Goal: Task Accomplishment & Management: Complete application form

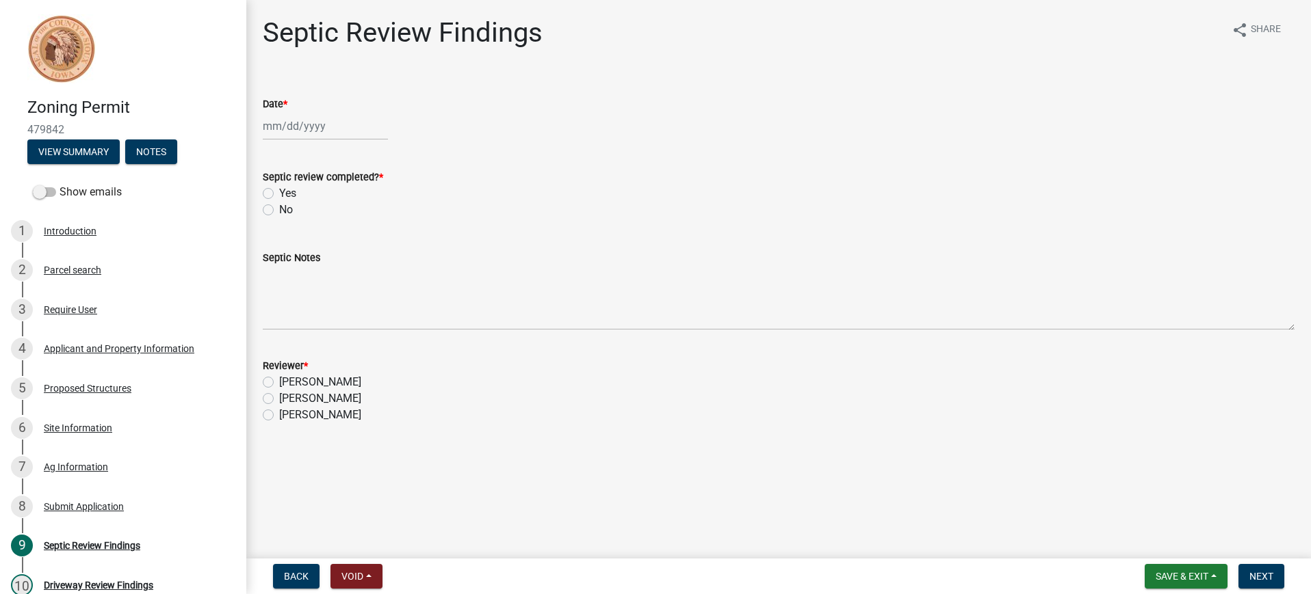
select select "10"
select select "2025"
click at [306, 132] on div "Jan Feb Mar Apr May Jun Jul Aug Sep Oct Nov Dec 1525 1526 1527 1528 1529 1530 1…" at bounding box center [325, 126] width 125 height 28
click at [276, 215] on div "6" at bounding box center [276, 221] width 22 height 22
type input "10/06/2025"
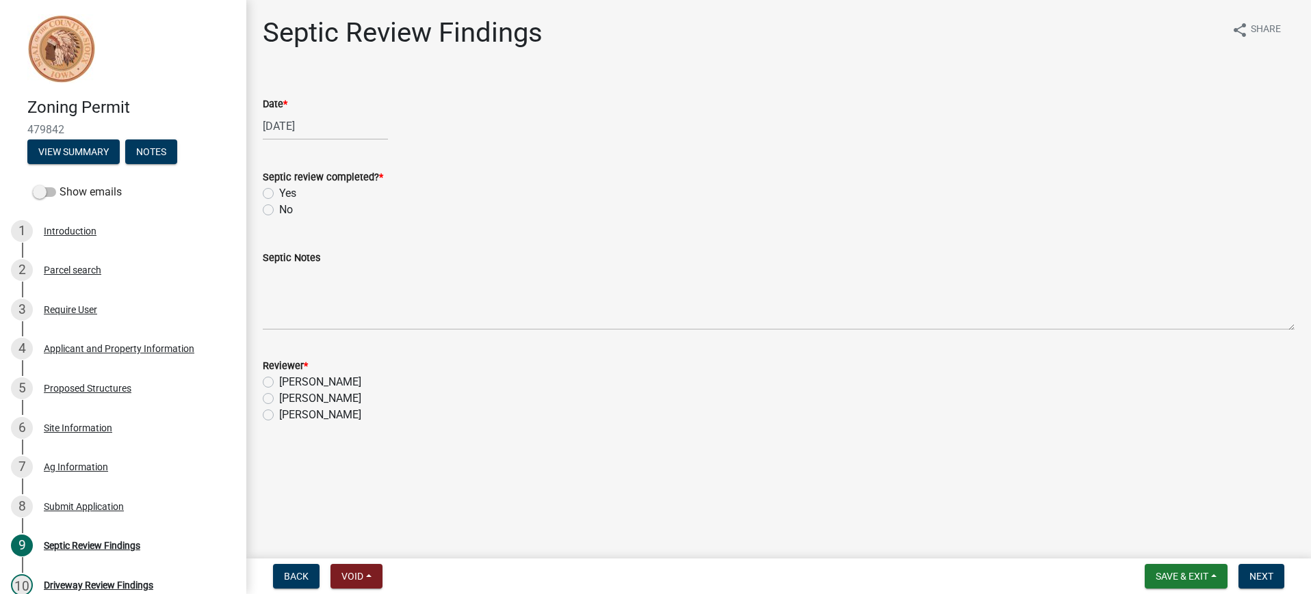
click at [279, 189] on label "Yes" at bounding box center [287, 193] width 17 height 16
click at [279, 189] on input "Yes" at bounding box center [283, 189] width 9 height 9
radio input "true"
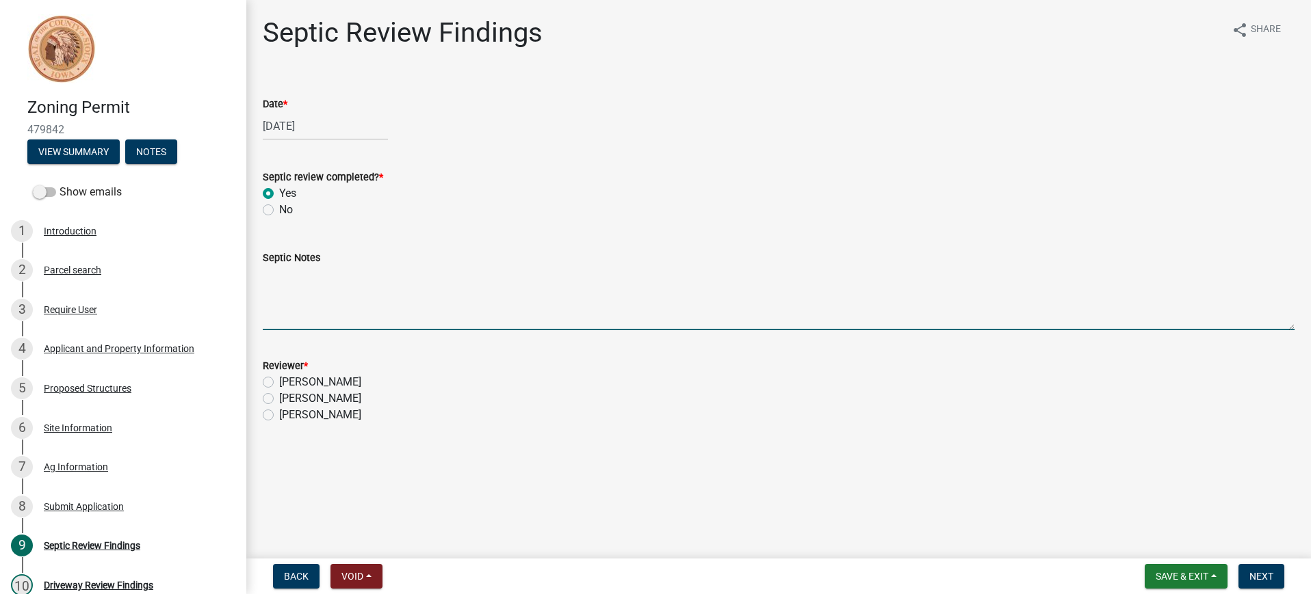
click at [273, 287] on textarea "Septic Notes" at bounding box center [779, 298] width 1032 height 64
type textarea "Received septic application. Had conversation with Tim about use of shop. Appro…"
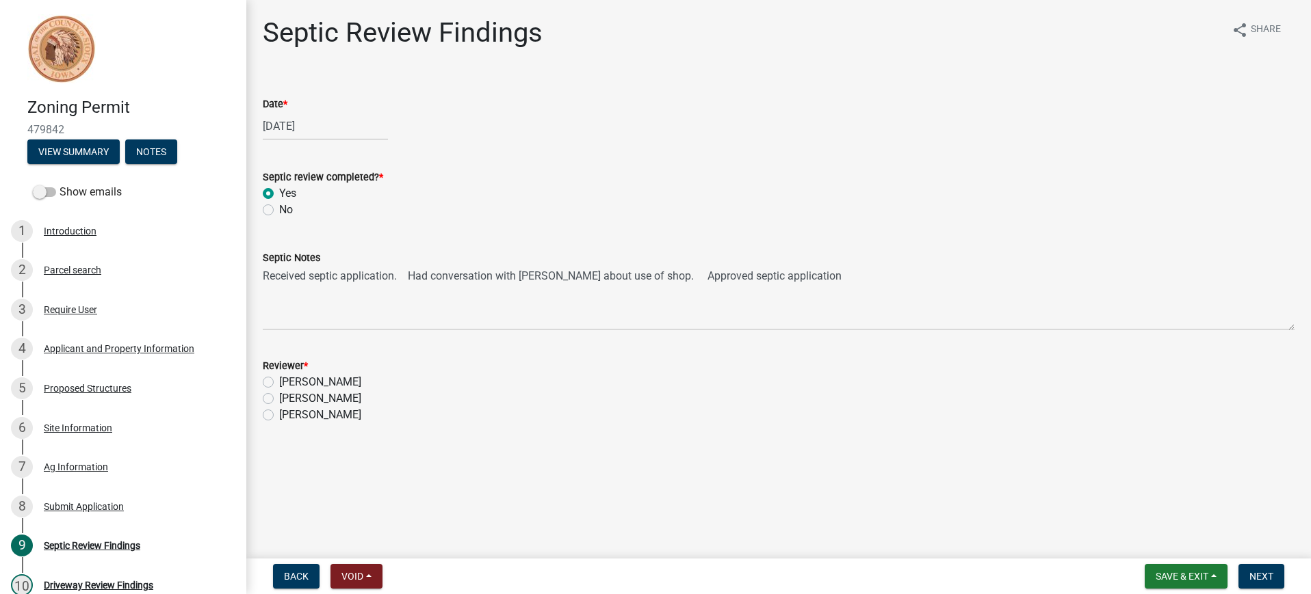
click at [279, 399] on label "[PERSON_NAME]" at bounding box center [320, 399] width 82 height 16
click at [279, 399] on input "[PERSON_NAME]" at bounding box center [283, 395] width 9 height 9
radio input "true"
click at [1171, 563] on nav "Back Void Withdraw Lock Expire Void Save & Exit Save Save & Exit Next" at bounding box center [778, 577] width 1064 height 36
click at [1170, 574] on span "Save & Exit" at bounding box center [1181, 576] width 53 height 11
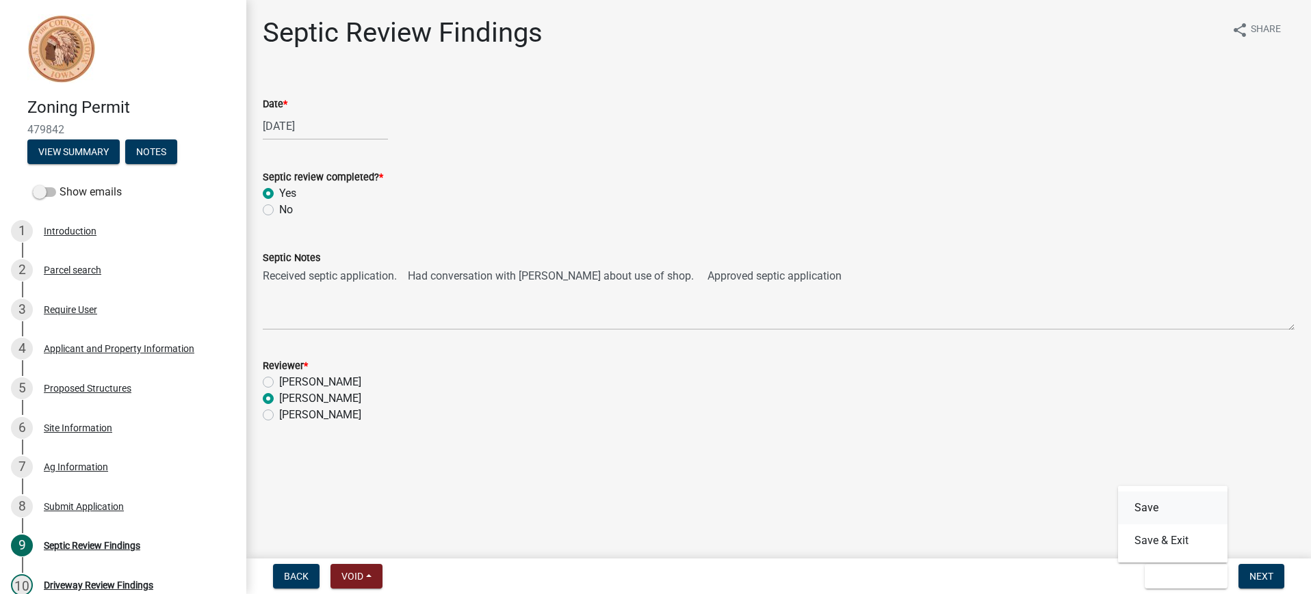
click at [1151, 505] on button "Save" at bounding box center [1172, 508] width 109 height 33
click at [1167, 573] on span "Save & Exit" at bounding box center [1181, 576] width 53 height 11
click at [1153, 538] on button "Save & Exit" at bounding box center [1172, 541] width 109 height 33
